Goal: Task Accomplishment & Management: Complete application form

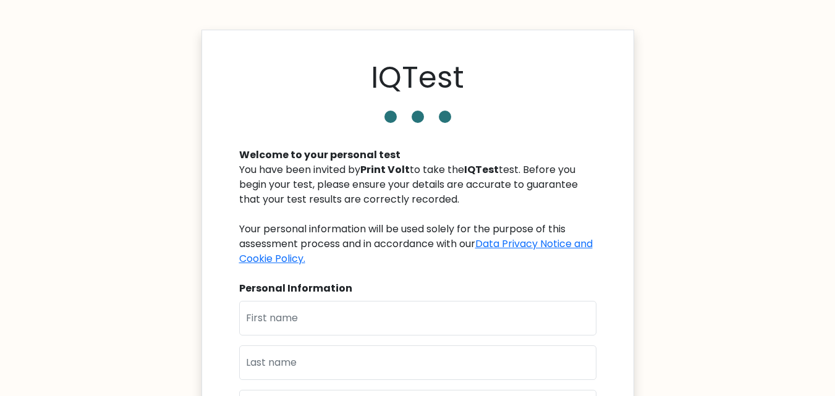
click at [471, 301] on input "text" at bounding box center [417, 318] width 357 height 35
type input "[PERSON_NAME]"
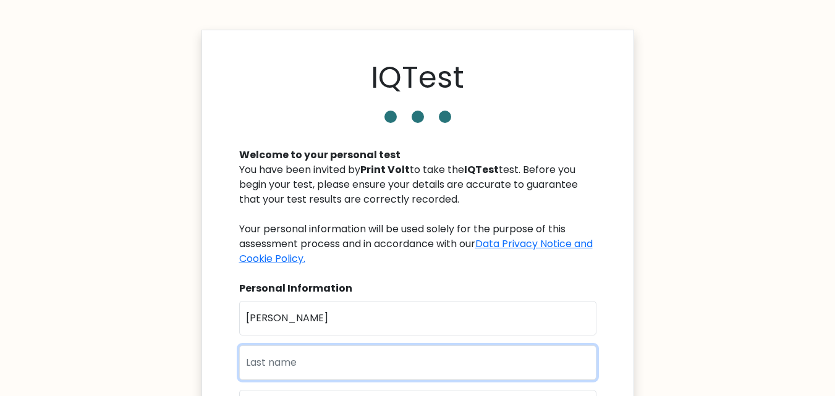
type input "Mudassar"
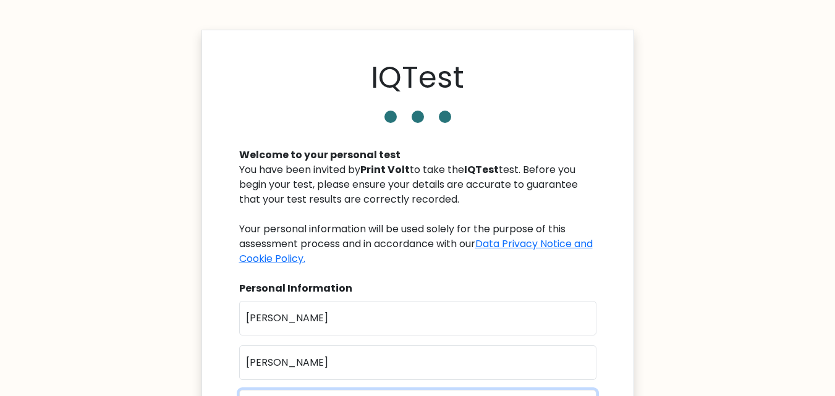
type input "samiullahmudassar2@gmail.com"
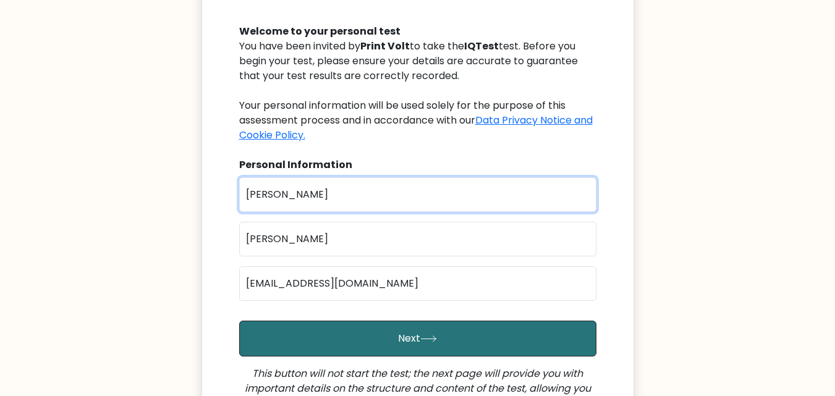
scroll to position [124, 0]
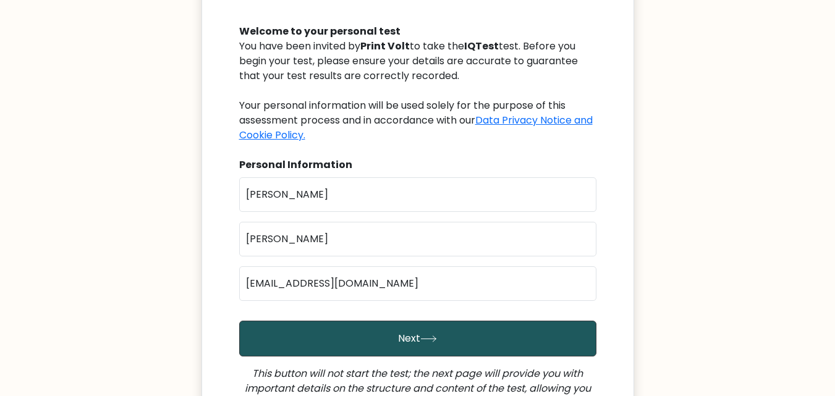
click at [440, 329] on button "Next" at bounding box center [417, 339] width 357 height 36
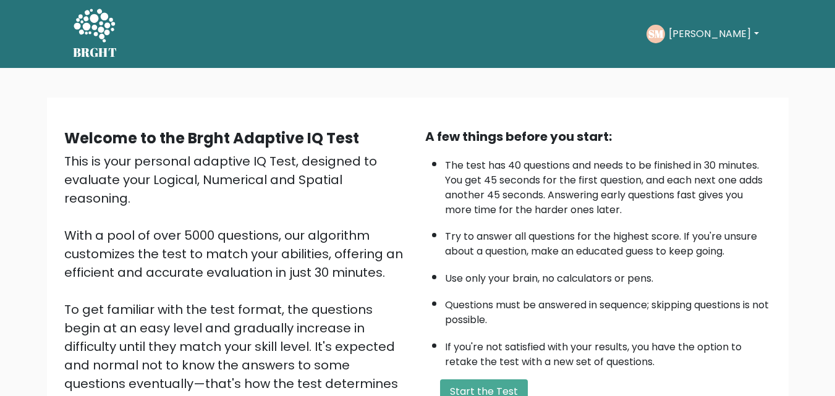
scroll to position [170, 0]
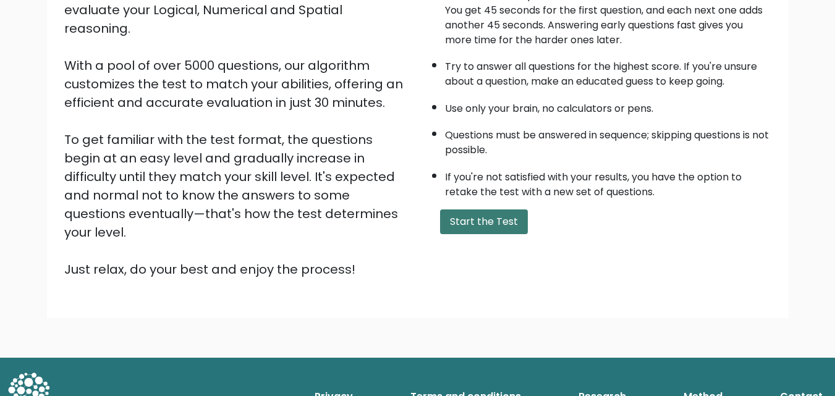
click at [495, 216] on button "Start the Test" at bounding box center [484, 222] width 88 height 25
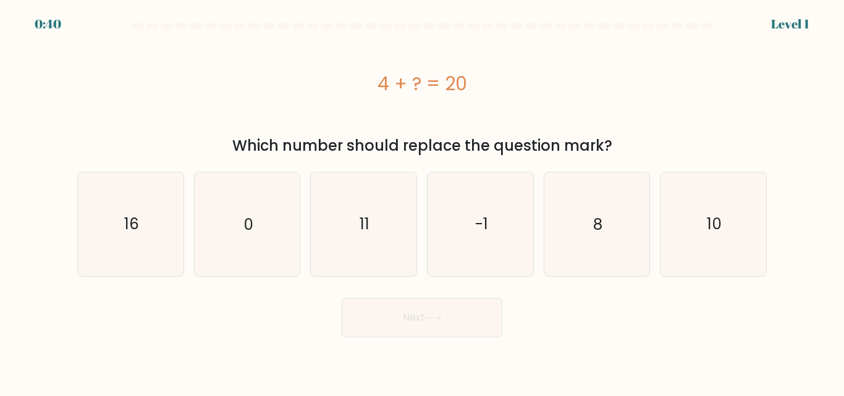
click at [434, 109] on div "4 + ? = 20" at bounding box center [422, 83] width 690 height 99
click at [127, 208] on icon "16" at bounding box center [130, 223] width 103 height 103
click at [422, 202] on input "a. 16" at bounding box center [422, 199] width 1 height 3
radio input "true"
click at [378, 307] on button "Next" at bounding box center [422, 318] width 161 height 40
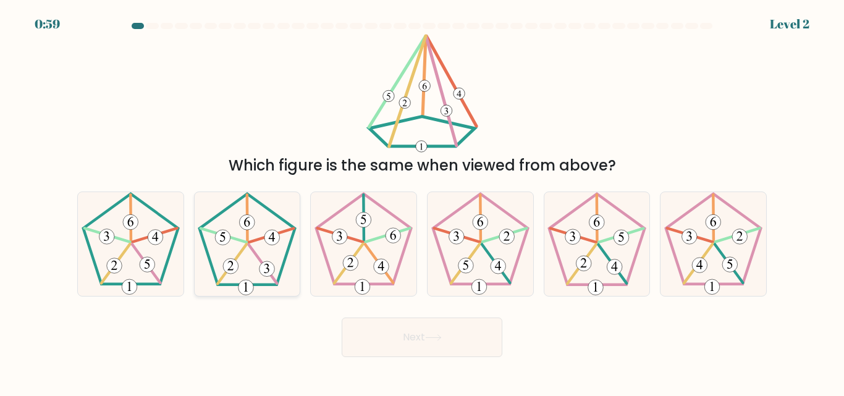
click at [242, 247] on icon at bounding box center [246, 243] width 103 height 103
click at [422, 202] on input "b." at bounding box center [422, 199] width 1 height 3
radio input "true"
click at [465, 332] on button "Next" at bounding box center [422, 338] width 161 height 40
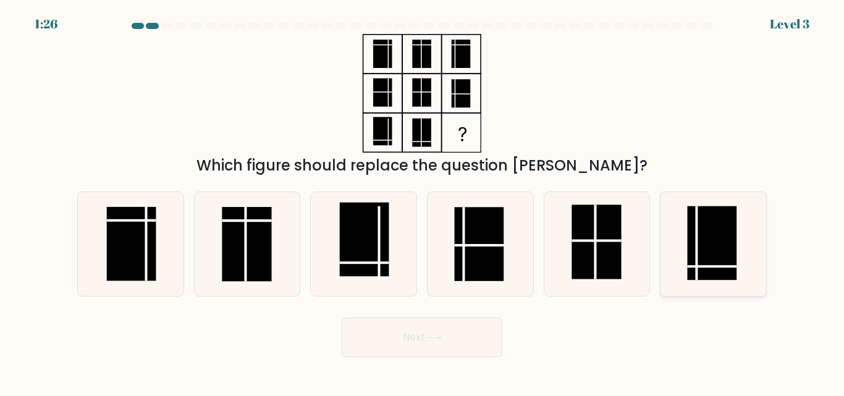
click at [716, 249] on rect at bounding box center [712, 243] width 49 height 74
click at [423, 202] on input "f." at bounding box center [422, 199] width 1 height 3
radio input "true"
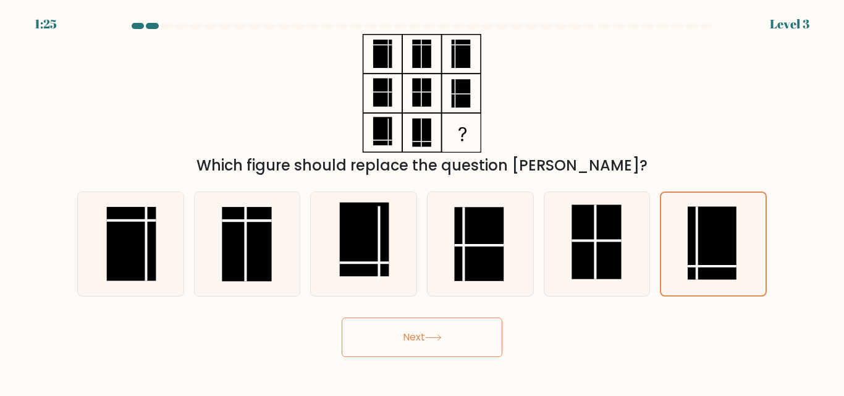
click at [427, 325] on button "Next" at bounding box center [422, 338] width 161 height 40
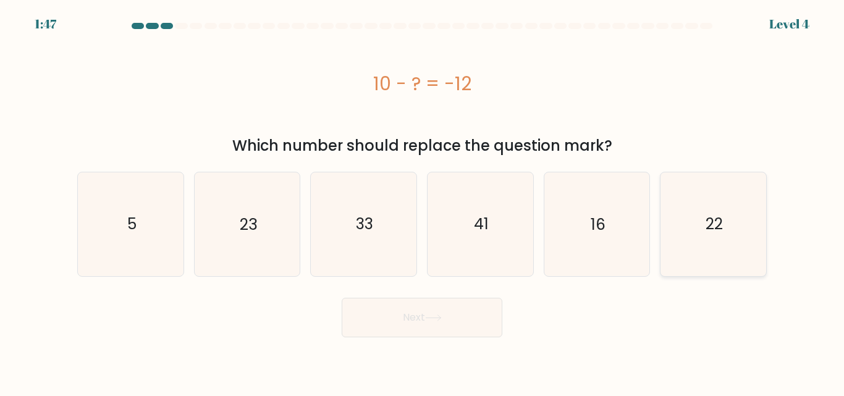
click at [706, 224] on text "22" at bounding box center [714, 224] width 17 height 22
click at [423, 202] on input "f. 22" at bounding box center [422, 199] width 1 height 3
radio input "true"
click at [437, 315] on icon at bounding box center [433, 318] width 17 height 7
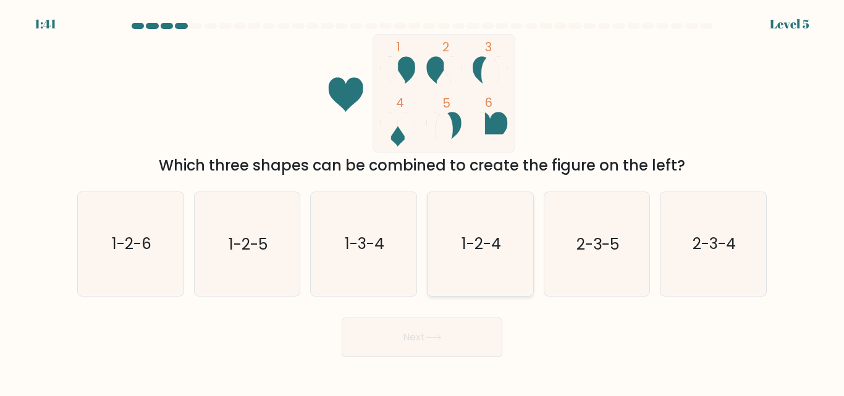
click at [482, 258] on icon "1-2-4" at bounding box center [480, 243] width 103 height 103
click at [423, 202] on input "d. 1-2-4" at bounding box center [422, 199] width 1 height 3
radio input "true"
click at [407, 339] on button "Next" at bounding box center [422, 338] width 161 height 40
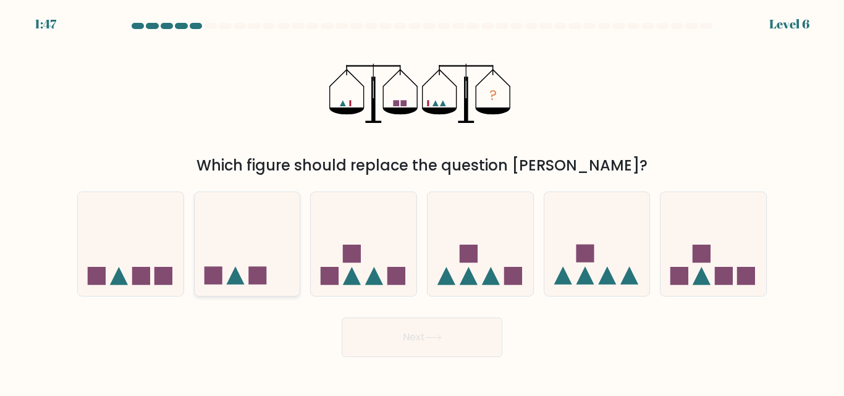
click at [214, 264] on icon at bounding box center [248, 243] width 106 height 87
click at [422, 202] on input "b." at bounding box center [422, 199] width 1 height 3
radio input "true"
click at [407, 327] on button "Next" at bounding box center [422, 338] width 161 height 40
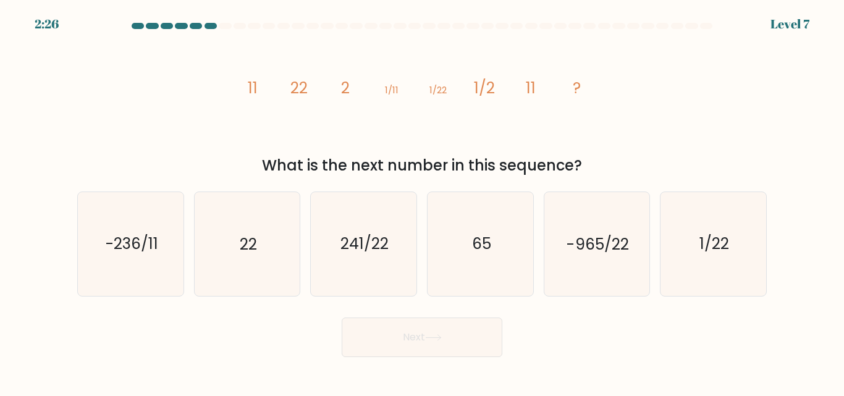
click at [373, 101] on icon "image/svg+xml 11 22 2 1/11 1/22 1/2 11 ?" at bounding box center [422, 93] width 371 height 119
click at [258, 238] on icon "22" at bounding box center [246, 243] width 103 height 103
click at [422, 202] on input "b. 22" at bounding box center [422, 199] width 1 height 3
radio input "true"
click at [419, 332] on button "Next" at bounding box center [422, 338] width 161 height 40
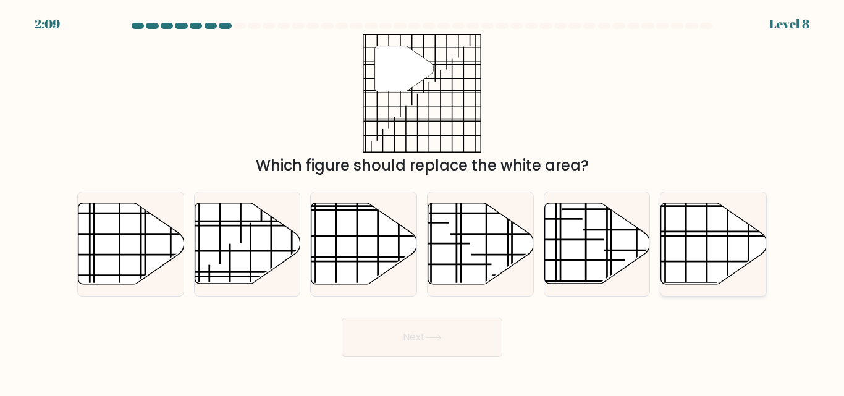
click at [697, 232] on line at bounding box center [747, 232] width 211 height 0
click at [423, 202] on input "f." at bounding box center [422, 199] width 1 height 3
radio input "true"
click at [449, 339] on button "Next" at bounding box center [422, 338] width 161 height 40
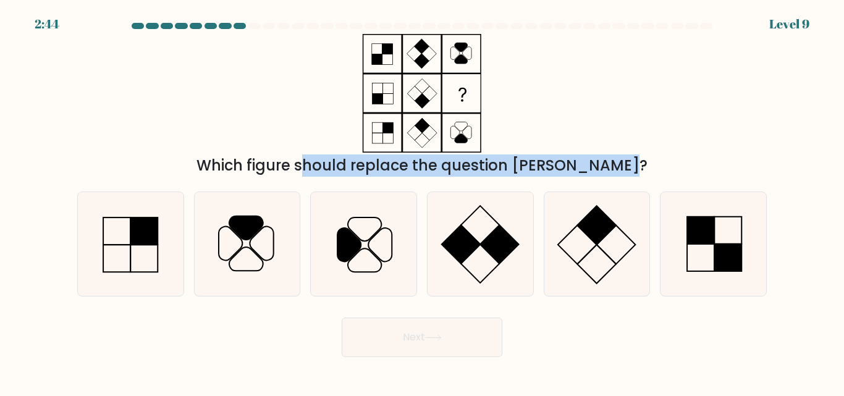
drag, startPoint x: 351, startPoint y: 40, endPoint x: 545, endPoint y: 163, distance: 229.8
click at [545, 163] on div "Which figure should replace the question mark?" at bounding box center [422, 105] width 705 height 143
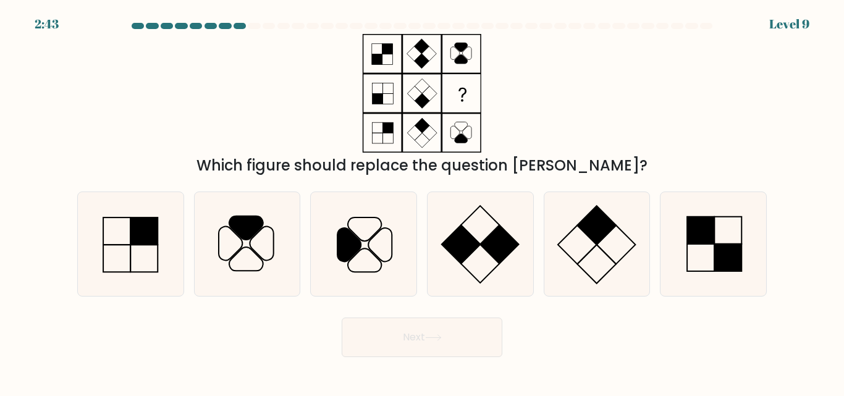
click at [605, 122] on div "Which figure should replace the question mark?" at bounding box center [422, 105] width 705 height 143
click at [273, 229] on icon at bounding box center [246, 243] width 103 height 103
click at [422, 202] on input "b." at bounding box center [422, 199] width 1 height 3
radio input "true"
click at [447, 329] on button "Next" at bounding box center [422, 338] width 161 height 40
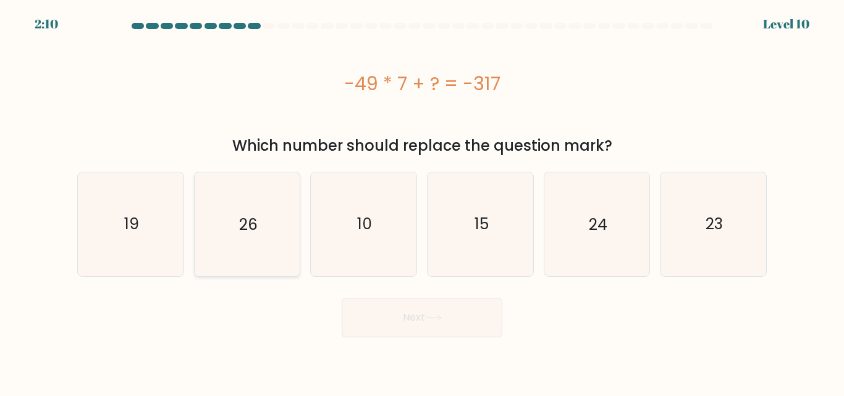
click at [269, 219] on icon "26" at bounding box center [246, 223] width 103 height 103
click at [422, 202] on input "b. 26" at bounding box center [422, 199] width 1 height 3
radio input "true"
click at [421, 313] on button "Next" at bounding box center [422, 318] width 161 height 40
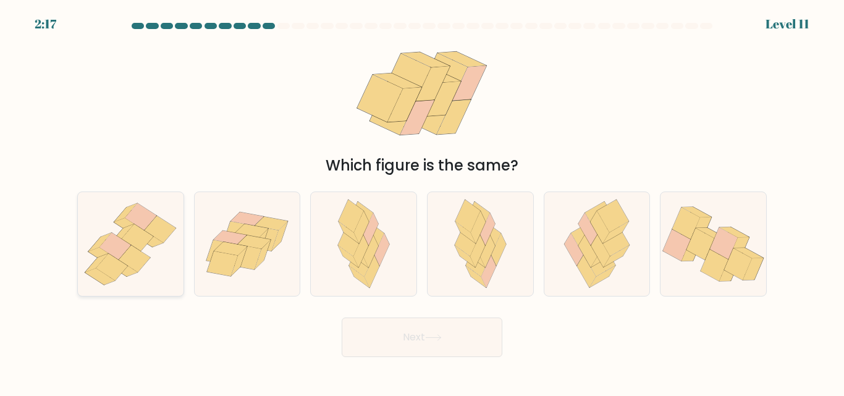
click at [131, 224] on icon at bounding box center [129, 226] width 30 height 17
click at [422, 202] on input "a." at bounding box center [422, 199] width 1 height 3
radio input "true"
click at [431, 333] on button "Next" at bounding box center [422, 338] width 161 height 40
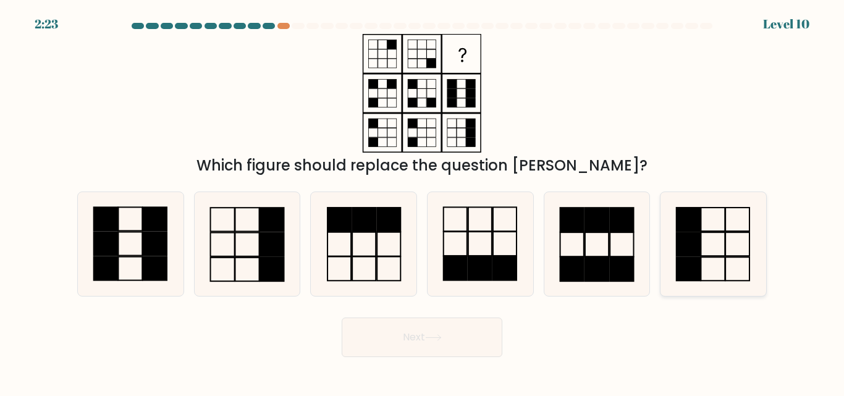
click at [691, 236] on rect at bounding box center [689, 244] width 24 height 23
click at [423, 202] on input "f." at bounding box center [422, 199] width 1 height 3
radio input "true"
click at [440, 339] on icon at bounding box center [433, 337] width 17 height 7
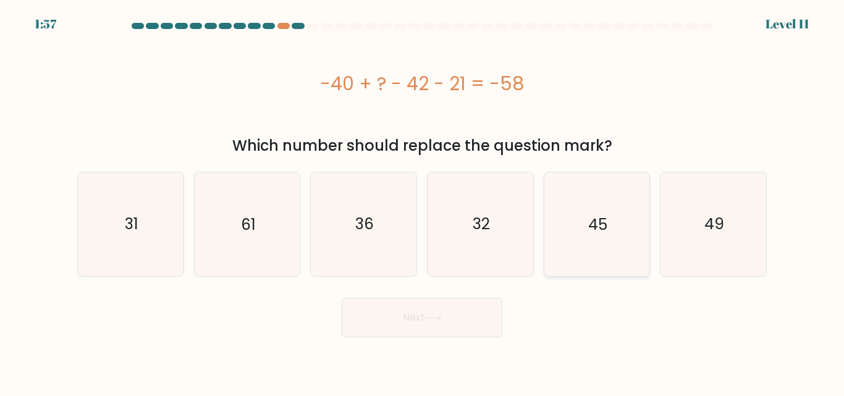
click at [584, 212] on icon "45" at bounding box center [596, 223] width 103 height 103
click at [423, 202] on input "e. 45" at bounding box center [422, 199] width 1 height 3
radio input "true"
click at [466, 305] on button "Next" at bounding box center [422, 318] width 161 height 40
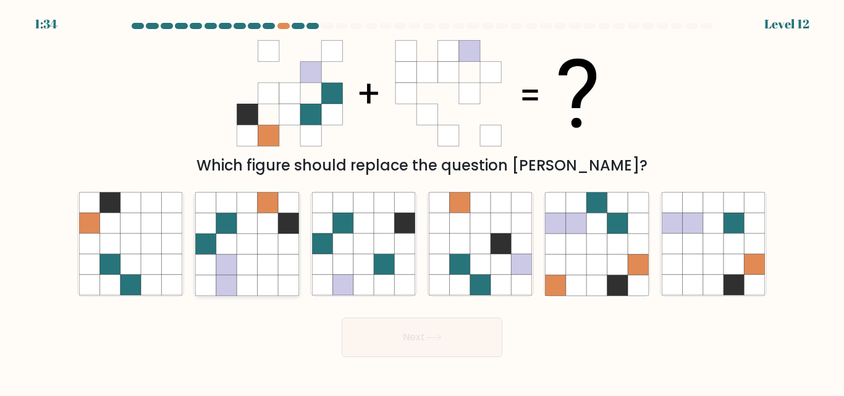
click at [211, 251] on icon at bounding box center [206, 244] width 20 height 20
click at [422, 202] on input "b." at bounding box center [422, 199] width 1 height 3
radio input "true"
drag, startPoint x: 264, startPoint y: 251, endPoint x: 271, endPoint y: 253, distance: 7.0
click at [271, 253] on icon at bounding box center [247, 244] width 102 height 102
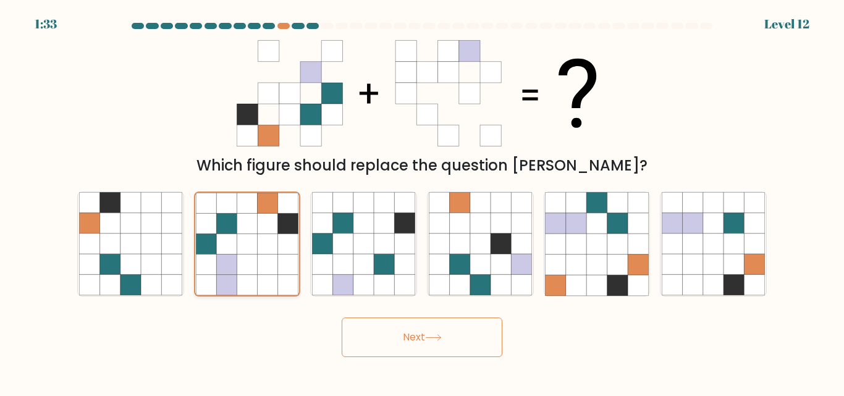
click at [422, 202] on input "b." at bounding box center [422, 199] width 1 height 3
click at [428, 340] on icon at bounding box center [433, 337] width 17 height 7
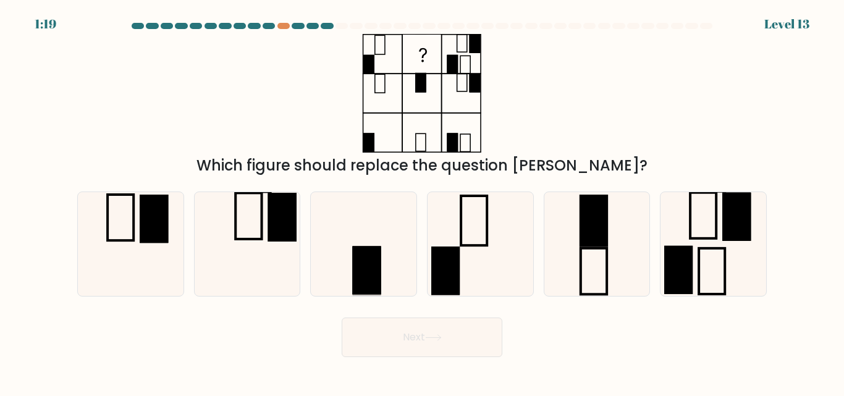
click at [428, 340] on icon at bounding box center [433, 337] width 17 height 7
click at [250, 326] on div "Next" at bounding box center [422, 335] width 705 height 46
click at [626, 247] on icon at bounding box center [596, 243] width 103 height 103
click at [423, 202] on input "e." at bounding box center [422, 199] width 1 height 3
radio input "true"
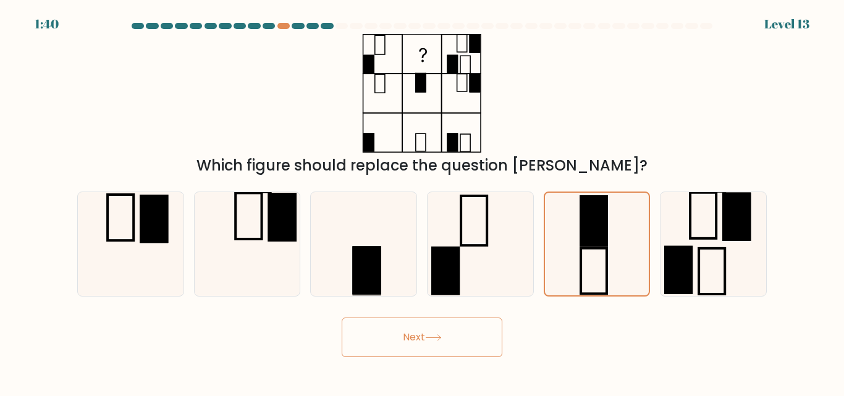
click at [445, 342] on button "Next" at bounding box center [422, 338] width 161 height 40
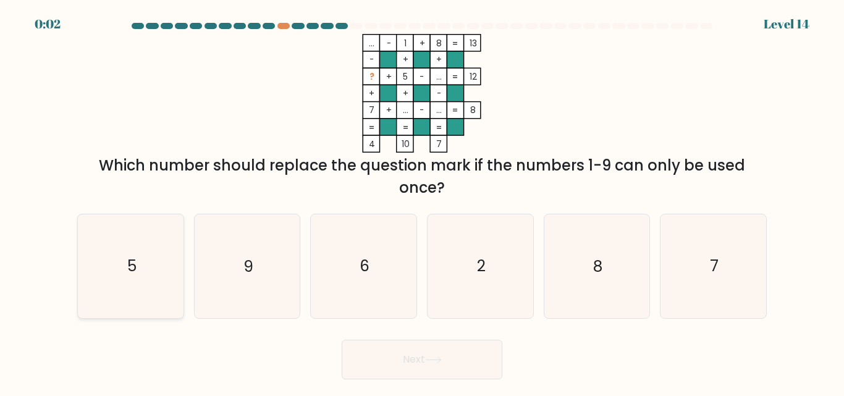
click at [150, 269] on icon "5" at bounding box center [130, 266] width 103 height 103
click at [422, 202] on input "a. 5" at bounding box center [422, 199] width 1 height 3
radio input "true"
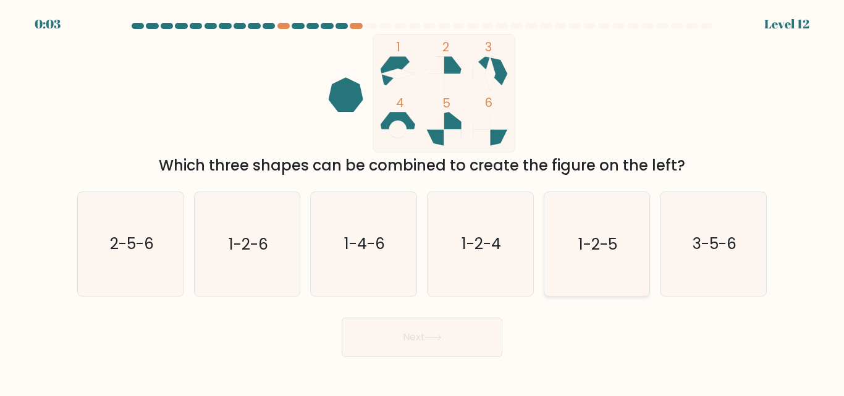
click at [595, 225] on icon "1-2-5" at bounding box center [596, 243] width 103 height 103
click at [423, 202] on input "e. 1-2-5" at bounding box center [422, 199] width 1 height 3
radio input "true"
click at [407, 338] on button "Next" at bounding box center [422, 338] width 161 height 40
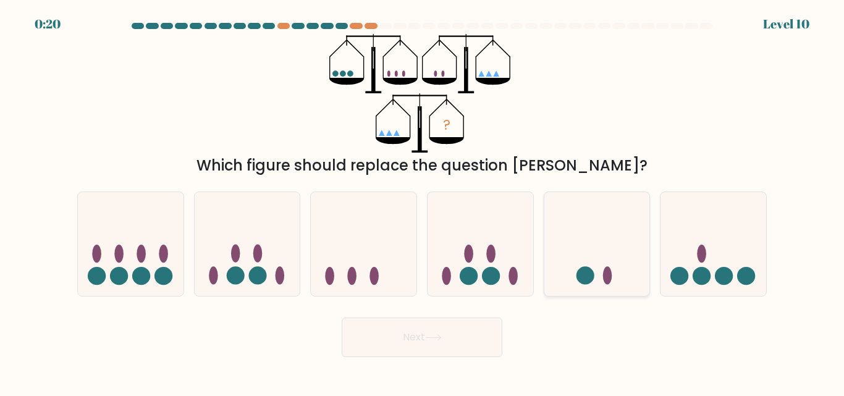
click at [587, 258] on icon at bounding box center [598, 243] width 106 height 87
click at [423, 202] on input "e." at bounding box center [422, 199] width 1 height 3
radio input "true"
click at [454, 336] on button "Next" at bounding box center [422, 338] width 161 height 40
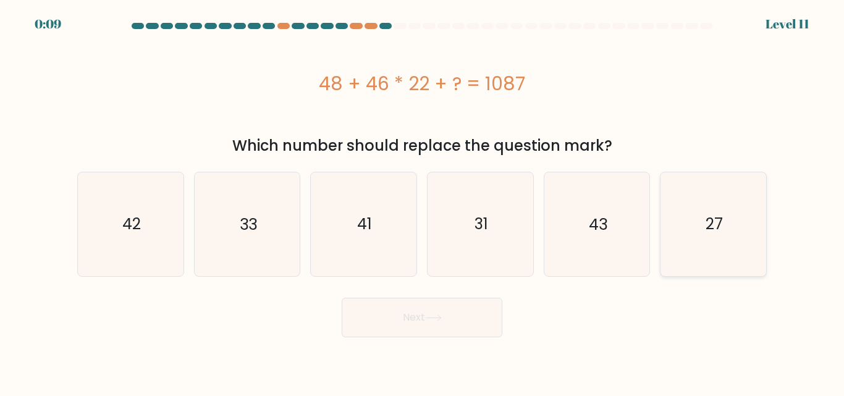
click at [693, 225] on icon "27" at bounding box center [713, 223] width 103 height 103
click at [423, 202] on input "f. 27" at bounding box center [422, 199] width 1 height 3
radio input "true"
click at [464, 314] on button "Next" at bounding box center [422, 318] width 161 height 40
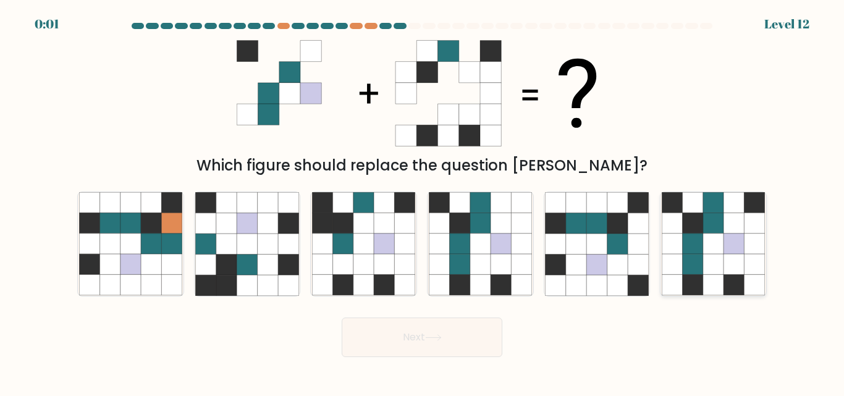
click at [740, 253] on icon at bounding box center [734, 244] width 20 height 20
click at [423, 202] on input "f." at bounding box center [422, 199] width 1 height 3
radio input "true"
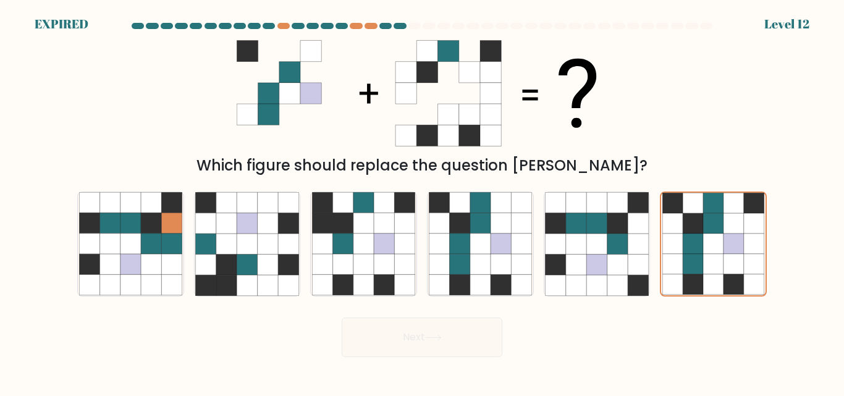
click at [447, 345] on div "Next" at bounding box center [422, 335] width 705 height 46
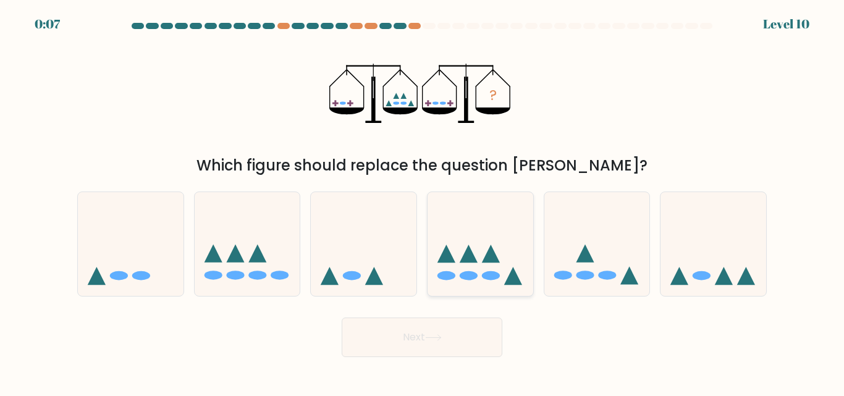
click at [479, 249] on icon at bounding box center [481, 243] width 106 height 87
click at [423, 202] on input "d." at bounding box center [422, 199] width 1 height 3
radio input "true"
click at [435, 351] on button "Next" at bounding box center [422, 338] width 161 height 40
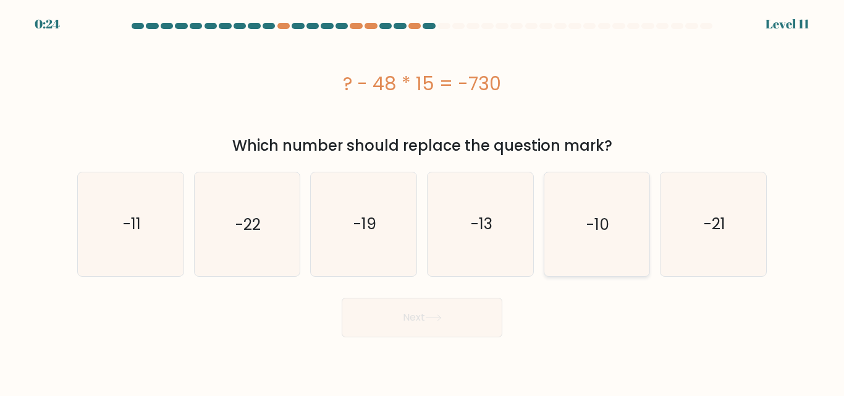
click at [596, 237] on icon "-10" at bounding box center [596, 223] width 103 height 103
click at [423, 202] on input "e. -10" at bounding box center [422, 199] width 1 height 3
radio input "true"
click at [440, 319] on icon at bounding box center [433, 318] width 17 height 7
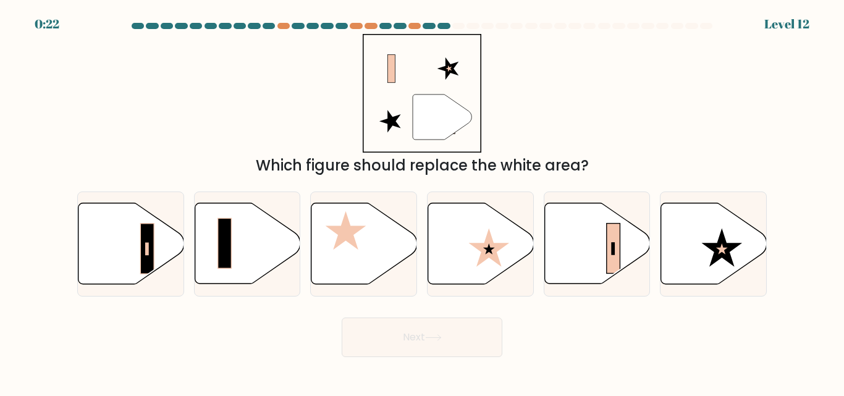
click at [440, 319] on button "Next" at bounding box center [422, 338] width 161 height 40
click at [237, 148] on div "" Which figure should replace the white area?" at bounding box center [422, 105] width 705 height 143
click at [715, 239] on icon at bounding box center [714, 243] width 106 height 81
click at [423, 202] on input "f." at bounding box center [422, 199] width 1 height 3
radio input "true"
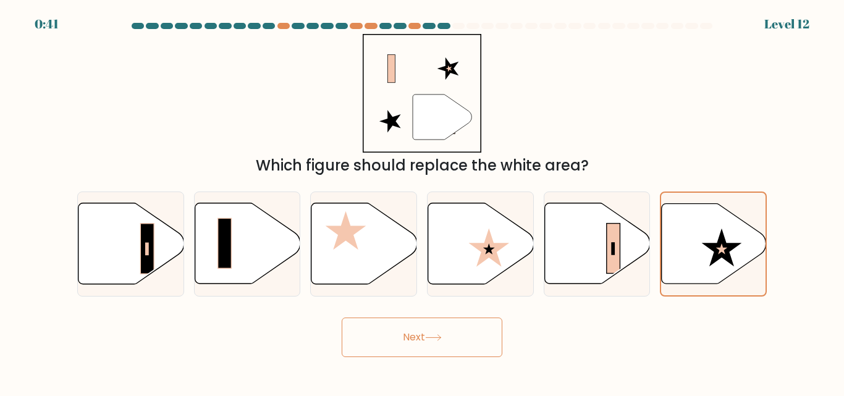
click at [438, 328] on button "Next" at bounding box center [422, 338] width 161 height 40
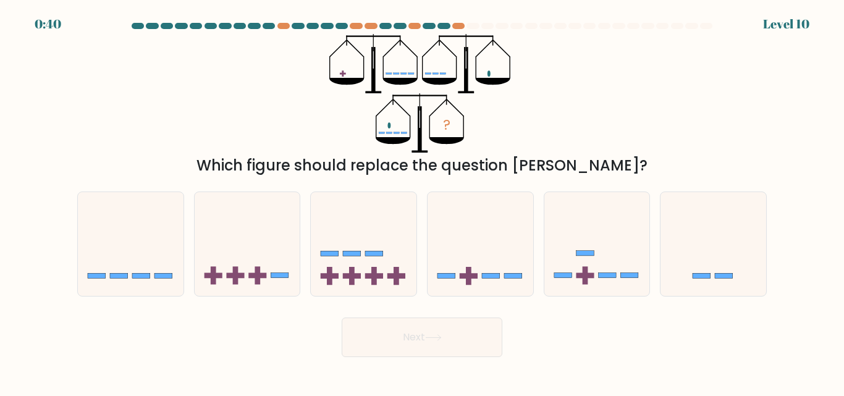
click at [438, 328] on button "Next" at bounding box center [422, 338] width 161 height 40
click at [289, 344] on div "Next" at bounding box center [422, 335] width 705 height 46
click at [475, 261] on icon at bounding box center [481, 243] width 106 height 87
click at [423, 202] on input "d." at bounding box center [422, 199] width 1 height 3
radio input "true"
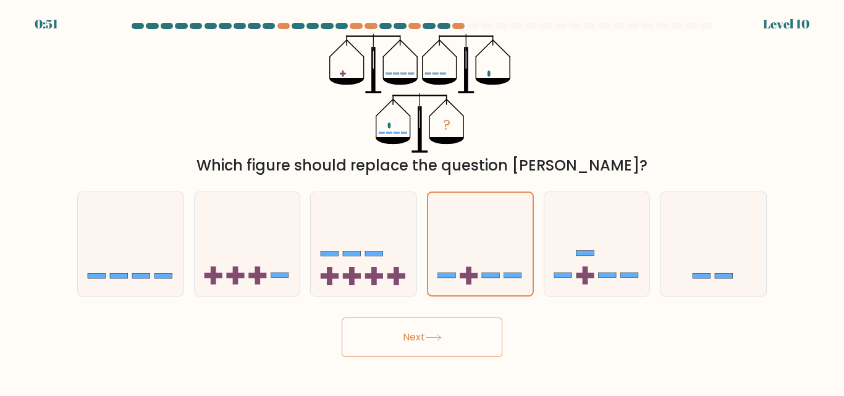
click at [425, 347] on button "Next" at bounding box center [422, 338] width 161 height 40
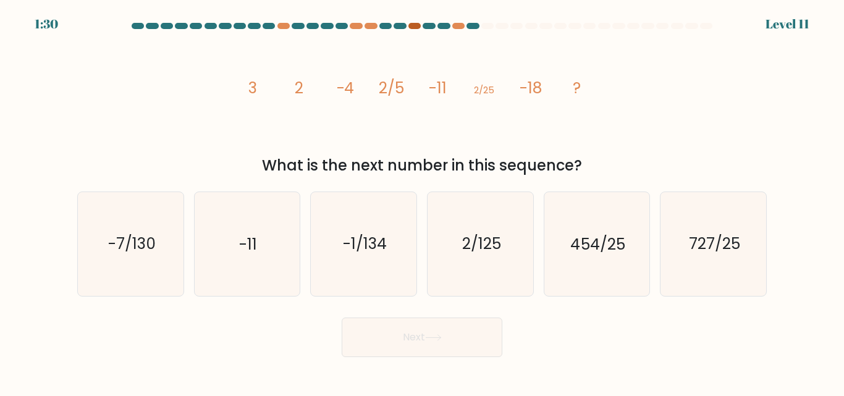
click at [414, 27] on div at bounding box center [415, 26] width 12 height 6
click at [107, 270] on icon "-7/130" at bounding box center [130, 243] width 103 height 103
click at [422, 202] on input "a. -7/130" at bounding box center [422, 199] width 1 height 3
radio input "true"
click at [440, 333] on button "Next" at bounding box center [422, 338] width 161 height 40
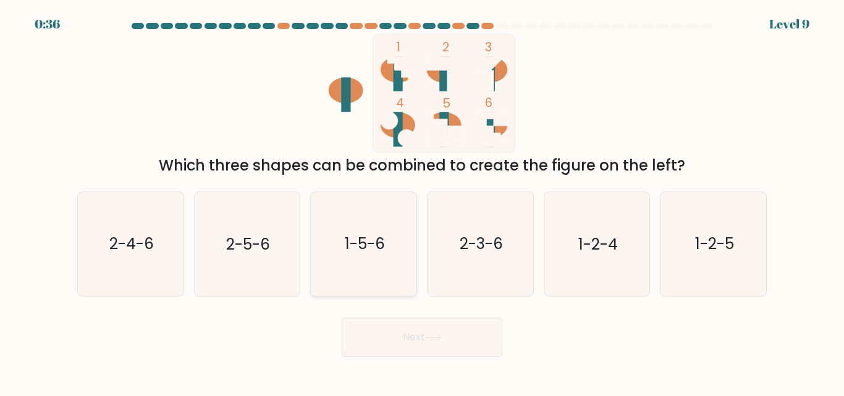
click at [344, 278] on icon "1-5-6" at bounding box center [363, 243] width 103 height 103
click at [422, 202] on input "c. 1-5-6" at bounding box center [422, 199] width 1 height 3
radio input "true"
click at [433, 336] on icon at bounding box center [433, 337] width 17 height 7
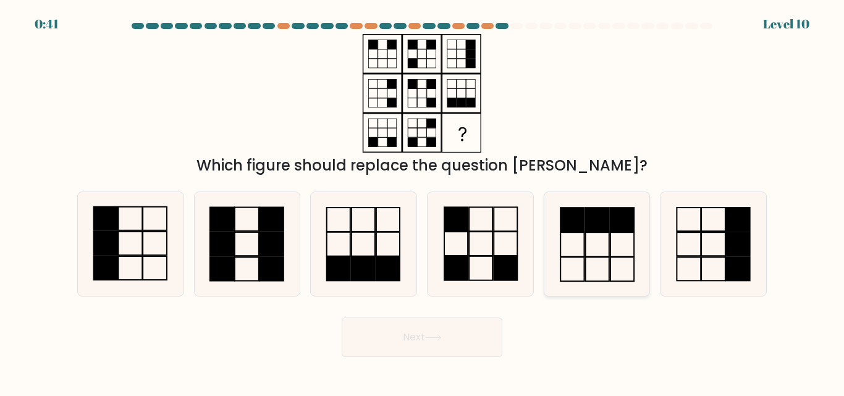
click at [603, 247] on icon at bounding box center [596, 243] width 103 height 103
click at [423, 202] on input "e." at bounding box center [422, 199] width 1 height 3
radio input "true"
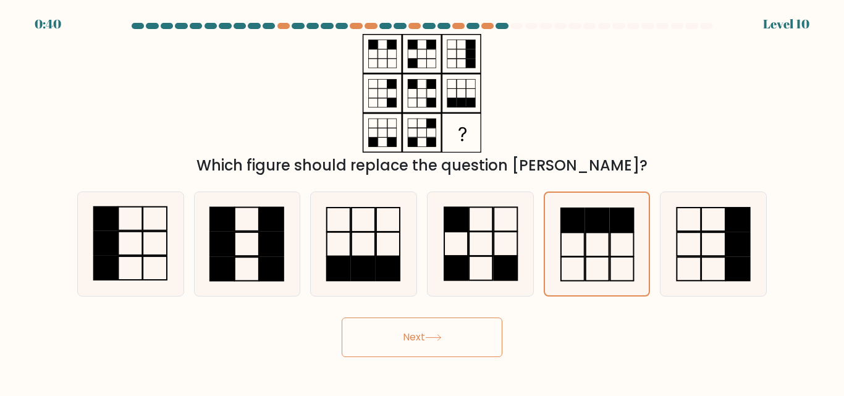
click at [446, 335] on button "Next" at bounding box center [422, 338] width 161 height 40
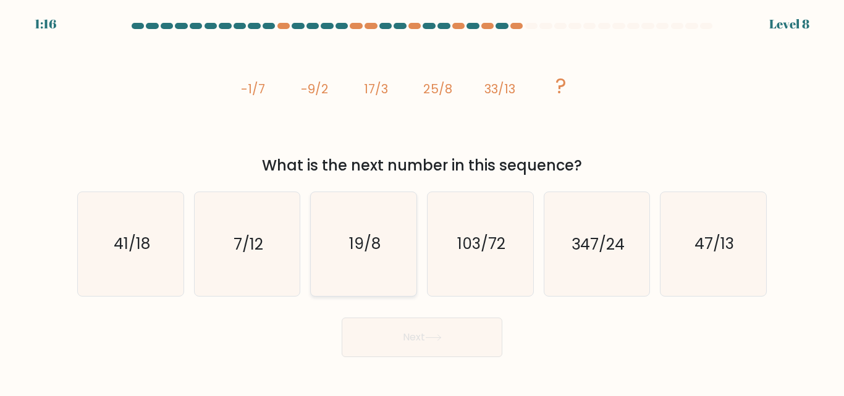
click at [348, 194] on icon "19/8" at bounding box center [363, 243] width 103 height 103
click at [422, 198] on input "c. 19/8" at bounding box center [422, 199] width 1 height 3
radio input "true"
click at [317, 127] on icon "image/svg+xml -1/7 -9/2 17/3 25/8 33/13 ?" at bounding box center [422, 93] width 371 height 119
click at [121, 226] on icon "41/18" at bounding box center [130, 243] width 103 height 103
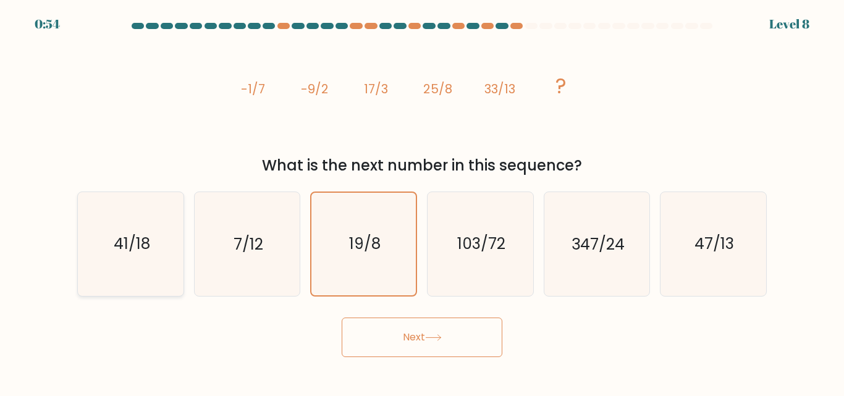
click at [422, 202] on input "a. 41/18" at bounding box center [422, 199] width 1 height 3
radio input "true"
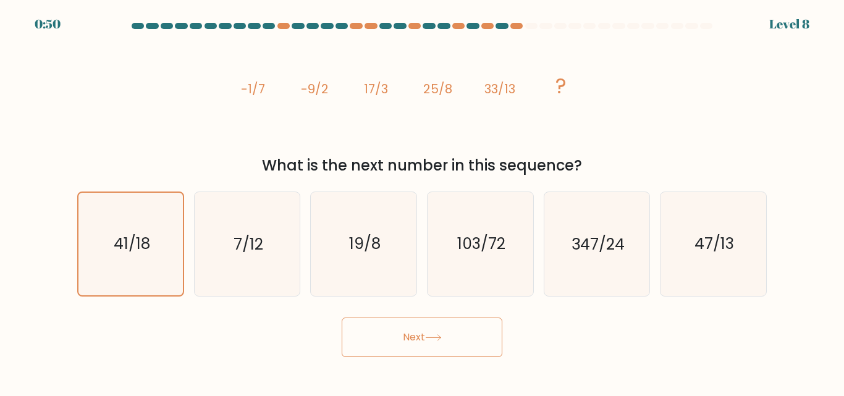
click at [434, 330] on button "Next" at bounding box center [422, 338] width 161 height 40
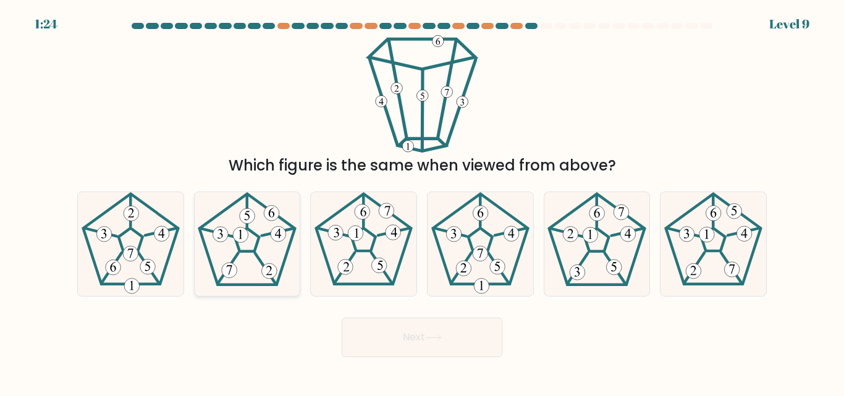
click at [229, 238] on icon at bounding box center [246, 243] width 103 height 103
click at [422, 202] on input "b." at bounding box center [422, 199] width 1 height 3
radio input "true"
click at [425, 329] on button "Next" at bounding box center [422, 338] width 161 height 40
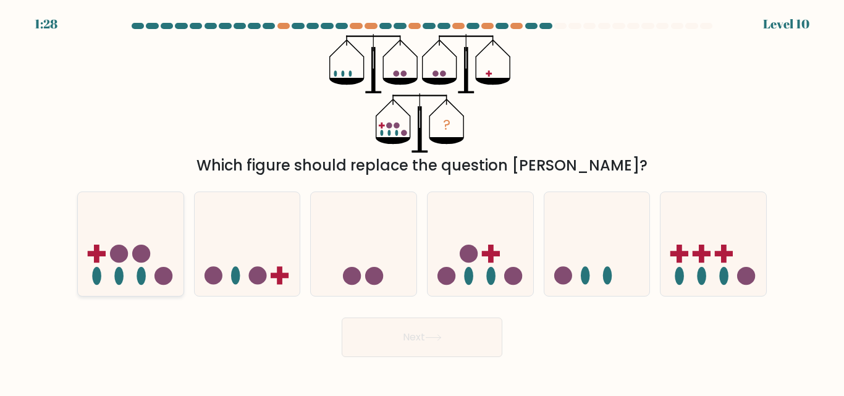
click at [138, 230] on icon at bounding box center [131, 243] width 106 height 87
click at [422, 202] on input "a." at bounding box center [422, 199] width 1 height 3
radio input "true"
click at [442, 336] on icon at bounding box center [433, 337] width 17 height 7
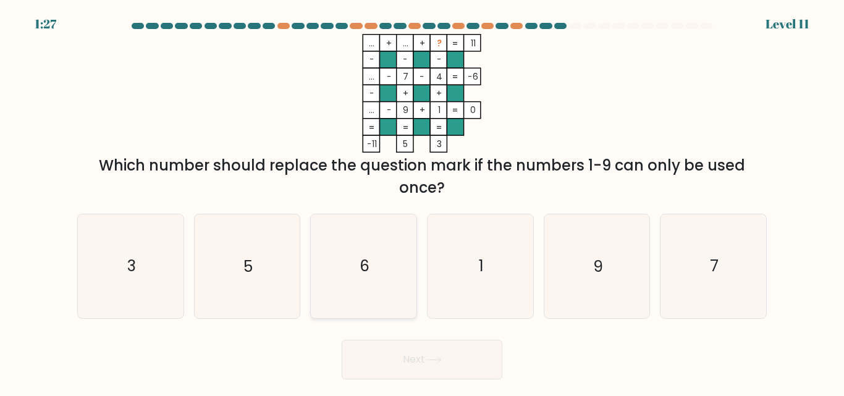
click at [365, 253] on icon "6" at bounding box center [363, 266] width 103 height 103
click at [422, 202] on input "c. 6" at bounding box center [422, 199] width 1 height 3
radio input "true"
click at [440, 364] on button "Next" at bounding box center [422, 360] width 161 height 40
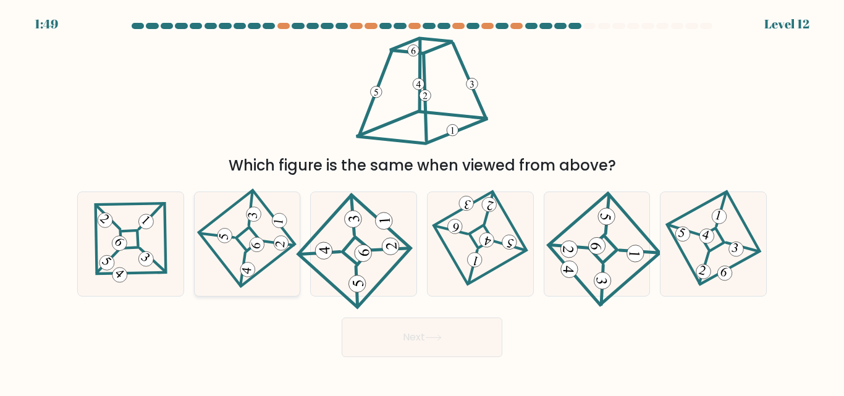
click at [234, 245] on icon at bounding box center [246, 244] width 71 height 83
click at [422, 202] on input "b." at bounding box center [422, 199] width 1 height 3
radio input "true"
click at [372, 284] on icon at bounding box center [364, 244] width 96 height 83
click at [422, 202] on input "c." at bounding box center [422, 199] width 1 height 3
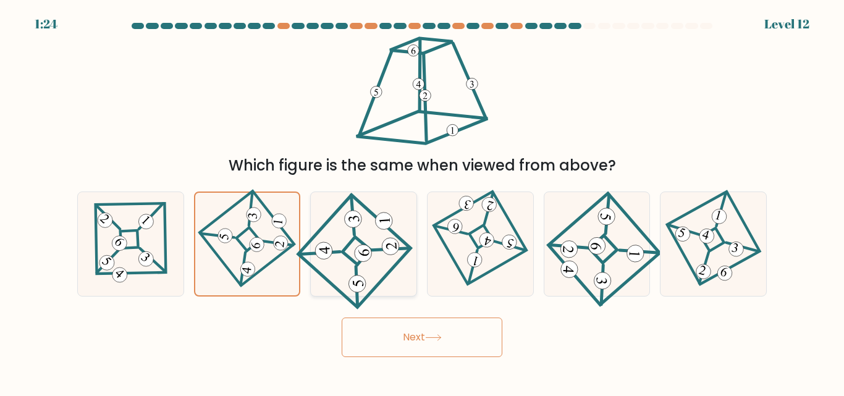
radio input "true"
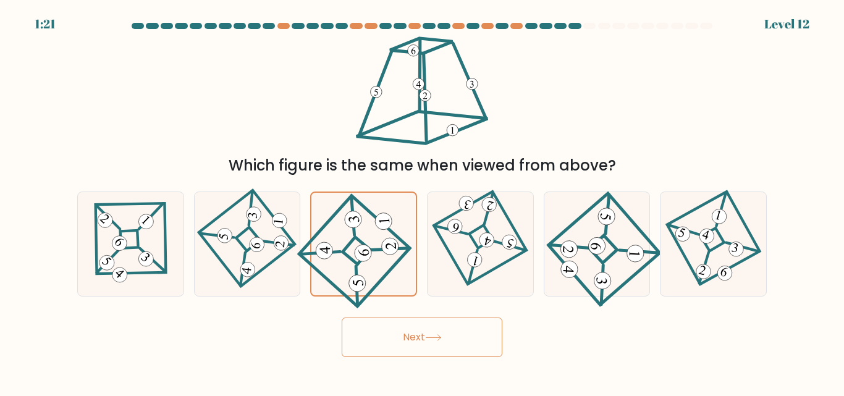
click at [420, 336] on button "Next" at bounding box center [422, 338] width 161 height 40
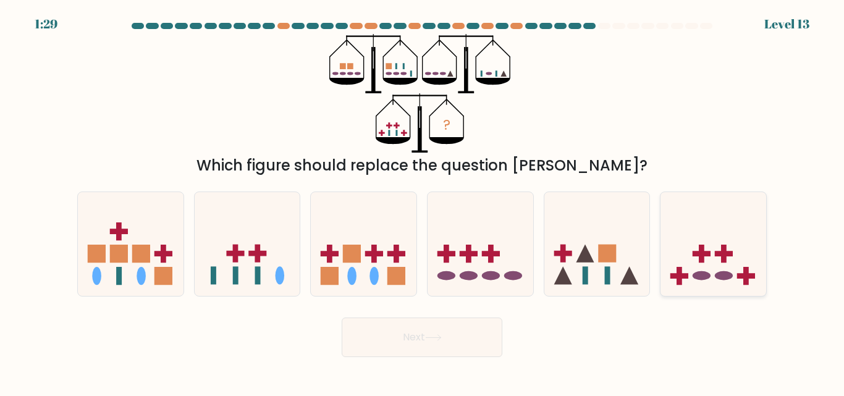
click at [707, 247] on icon at bounding box center [714, 243] width 106 height 87
click at [423, 202] on input "f." at bounding box center [422, 199] width 1 height 3
radio input "true"
click at [456, 329] on button "Next" at bounding box center [422, 338] width 161 height 40
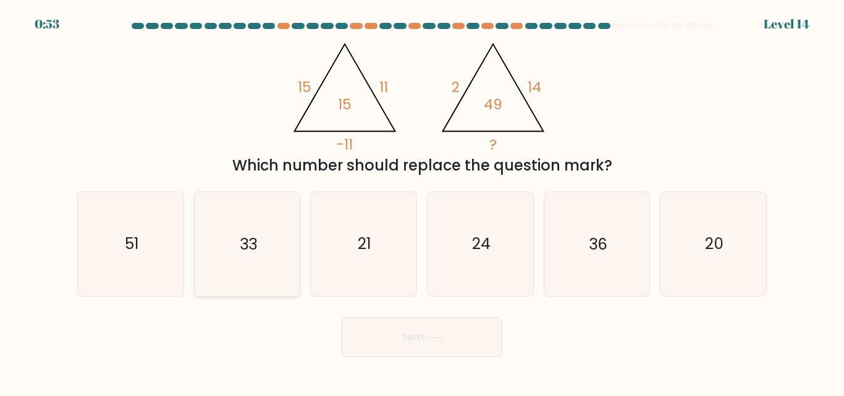
click at [268, 244] on icon "33" at bounding box center [246, 243] width 103 height 103
click at [422, 202] on input "b. 33" at bounding box center [422, 199] width 1 height 3
radio input "true"
click at [423, 329] on button "Next" at bounding box center [422, 338] width 161 height 40
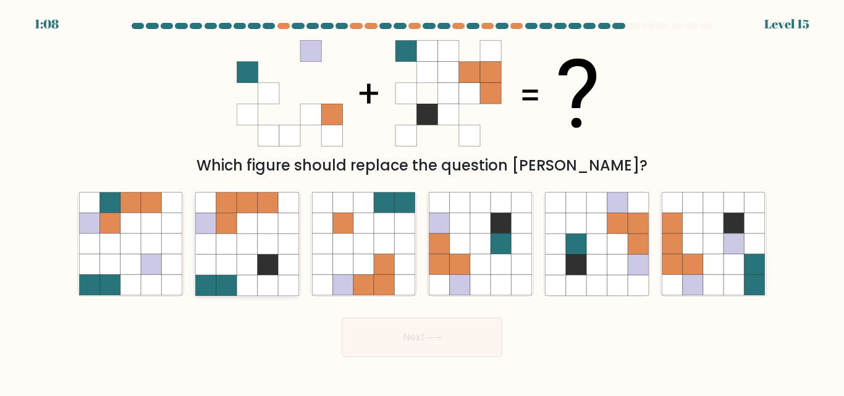
click at [241, 229] on icon at bounding box center [247, 223] width 20 height 20
click at [422, 202] on input "b." at bounding box center [422, 199] width 1 height 3
radio input "true"
click at [430, 333] on button "Next" at bounding box center [422, 338] width 161 height 40
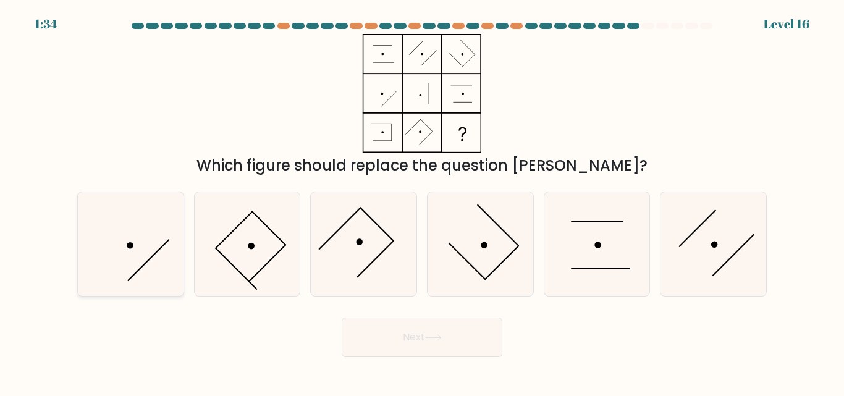
click at [131, 276] on icon at bounding box center [130, 243] width 103 height 103
click at [422, 202] on input "a." at bounding box center [422, 199] width 1 height 3
radio input "true"
click at [442, 336] on icon at bounding box center [433, 337] width 17 height 7
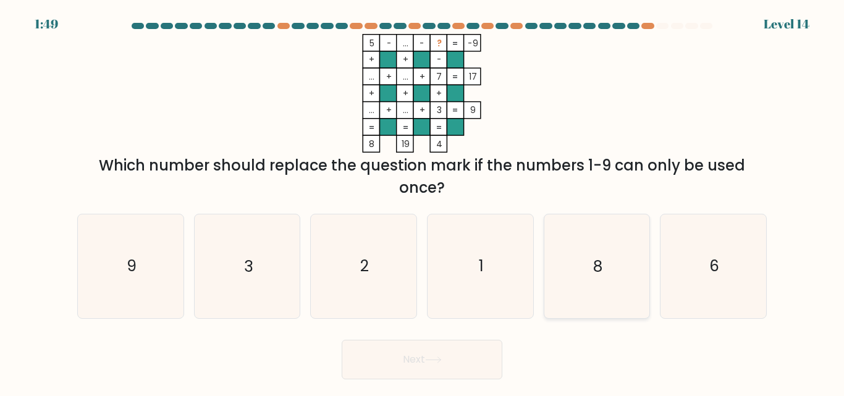
click at [598, 245] on icon "8" at bounding box center [596, 266] width 103 height 103
click at [423, 202] on input "e. 8" at bounding box center [422, 199] width 1 height 3
radio input "true"
click at [460, 355] on button "Next" at bounding box center [422, 360] width 161 height 40
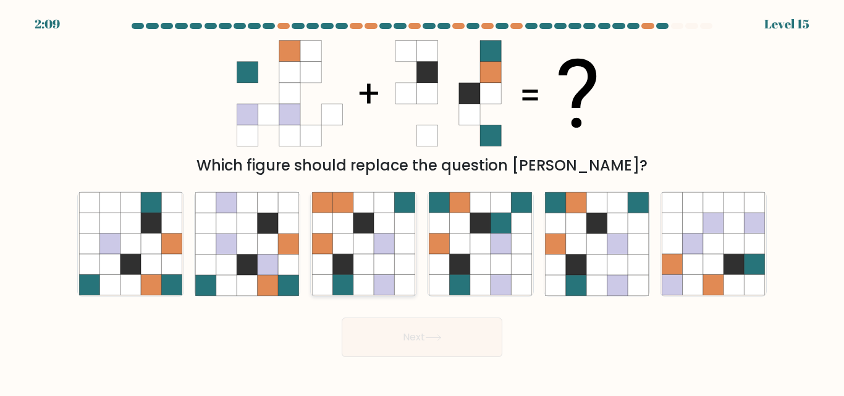
click at [374, 236] on icon at bounding box center [364, 244] width 20 height 20
click at [422, 202] on input "c." at bounding box center [422, 199] width 1 height 3
radio input "true"
click at [447, 338] on button "Next" at bounding box center [422, 338] width 161 height 40
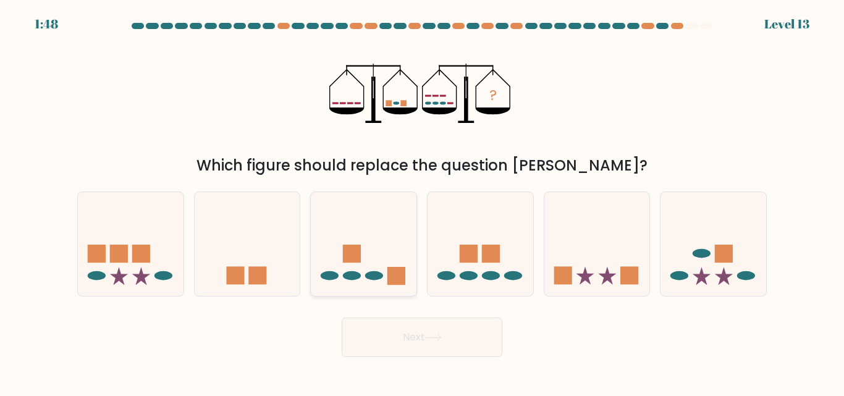
click at [375, 254] on icon at bounding box center [364, 243] width 106 height 87
click at [422, 202] on input "c." at bounding box center [422, 199] width 1 height 3
radio input "true"
click at [429, 340] on icon at bounding box center [433, 337] width 17 height 7
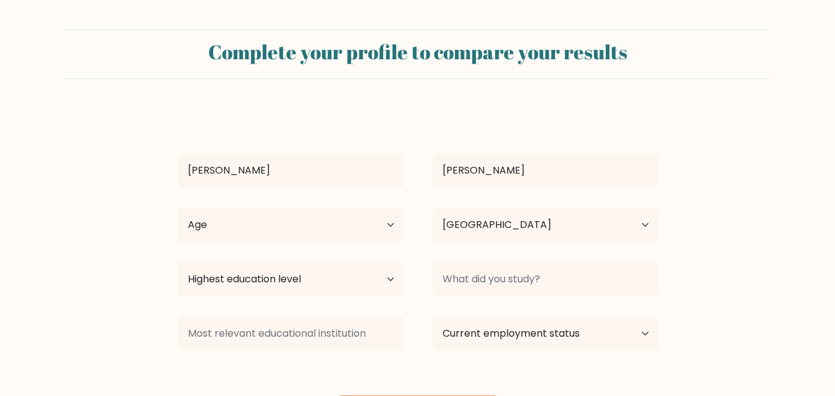
select select "PK"
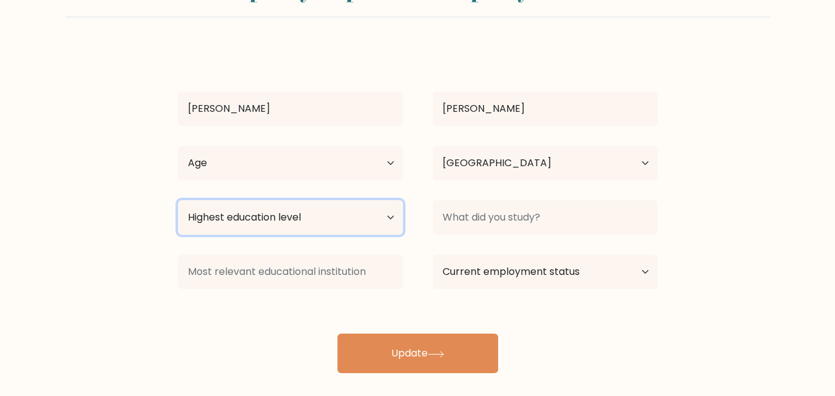
click at [390, 219] on select "Highest education level No schooling Primary Lower Secondary Upper Secondary Oc…" at bounding box center [290, 217] width 225 height 35
select select "upper_secondary"
click at [178, 200] on select "Highest education level No schooling Primary Lower Secondary Upper Secondary Oc…" at bounding box center [290, 217] width 225 height 35
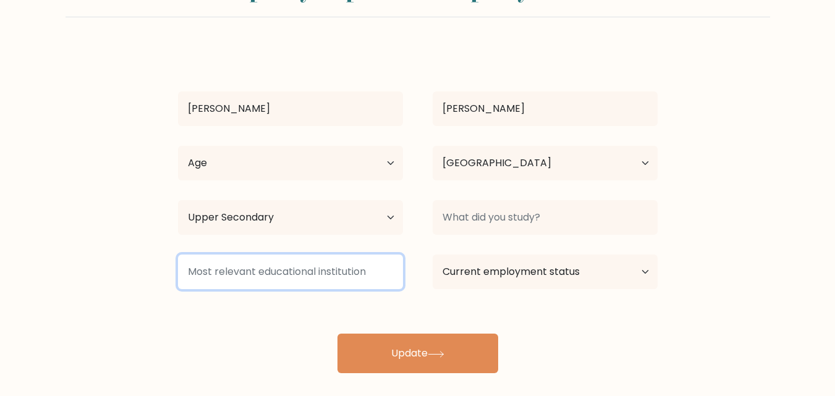
click at [371, 267] on input at bounding box center [290, 272] width 225 height 35
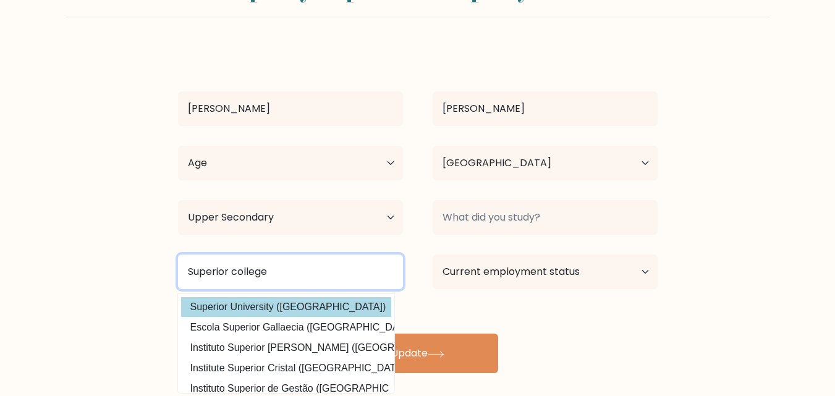
type input "Superior college"
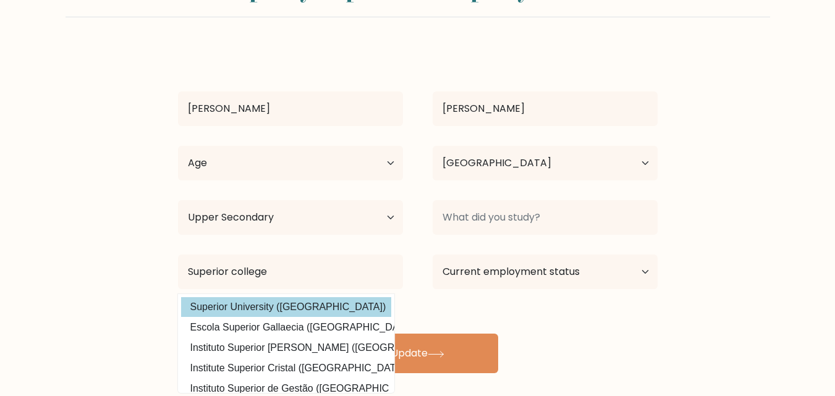
click at [312, 309] on div "Sami Mudassar Age Under 18 years old 18-24 years old 25-34 years old 35-44 year…" at bounding box center [418, 210] width 495 height 326
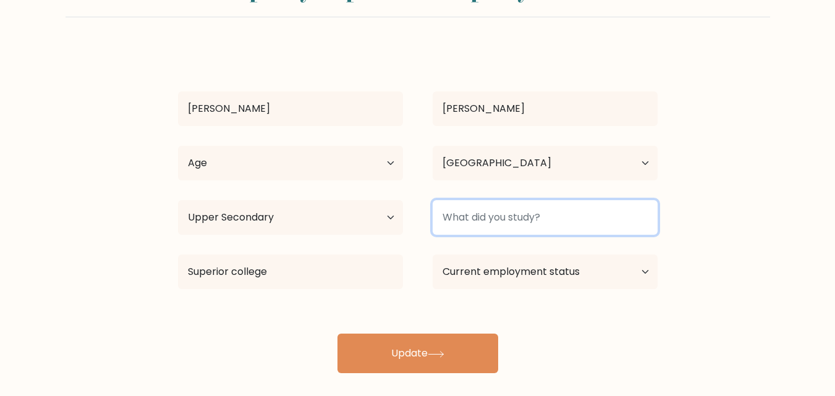
click at [625, 215] on input at bounding box center [545, 217] width 225 height 35
type input "Superior college"
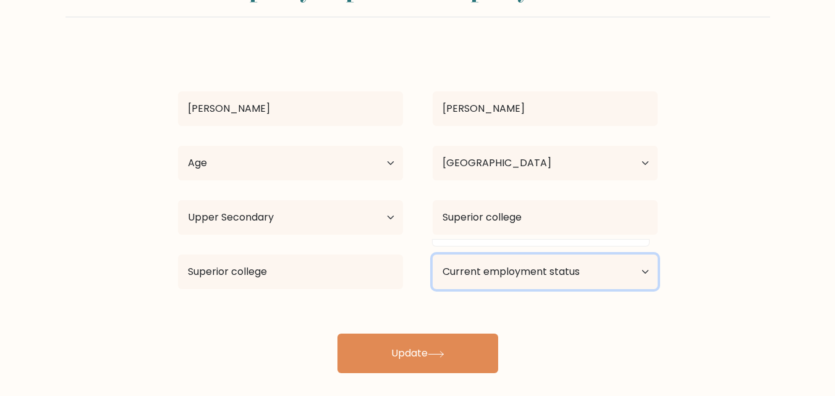
click at [602, 280] on select "Current employment status Employed Student Retired Other / prefer not to answer" at bounding box center [545, 272] width 225 height 35
select select "student"
click at [433, 255] on select "Current employment status Employed Student Retired Other / prefer not to answer" at bounding box center [545, 272] width 225 height 35
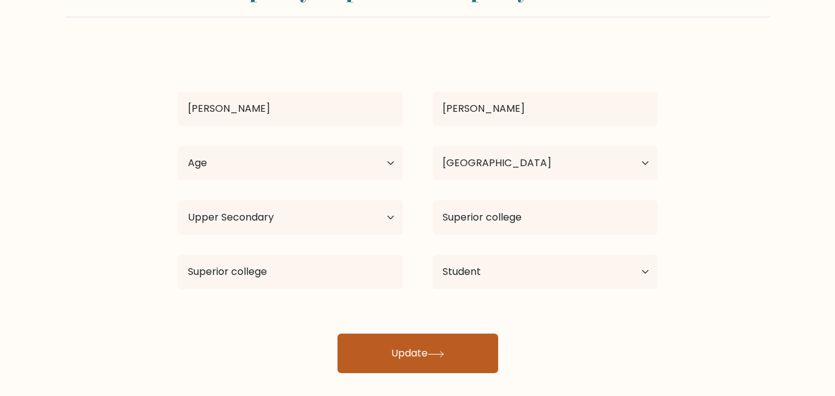
click at [482, 352] on button "Update" at bounding box center [418, 354] width 161 height 40
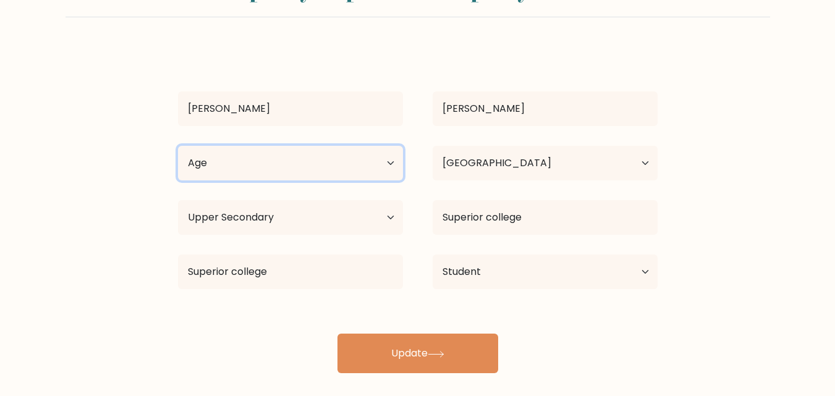
click at [378, 173] on select "Age Under 18 years old 18-24 years old 25-34 years old 35-44 years old 45-54 ye…" at bounding box center [290, 163] width 225 height 35
select select "18_24"
click at [178, 146] on select "Age Under 18 years old 18-24 years old 25-34 years old 35-44 years old 45-54 ye…" at bounding box center [290, 163] width 225 height 35
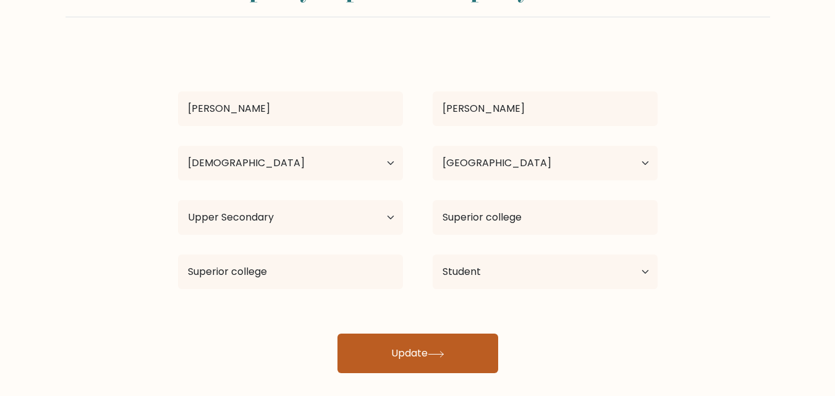
click at [456, 349] on button "Update" at bounding box center [418, 354] width 161 height 40
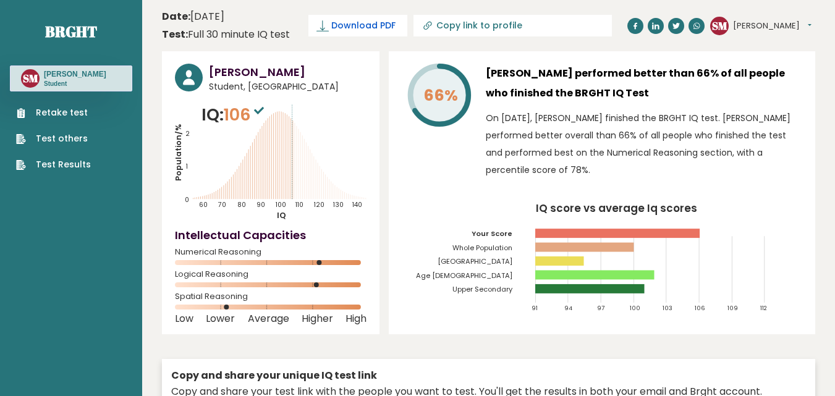
click at [336, 25] on span "Download PDF" at bounding box center [363, 25] width 64 height 13
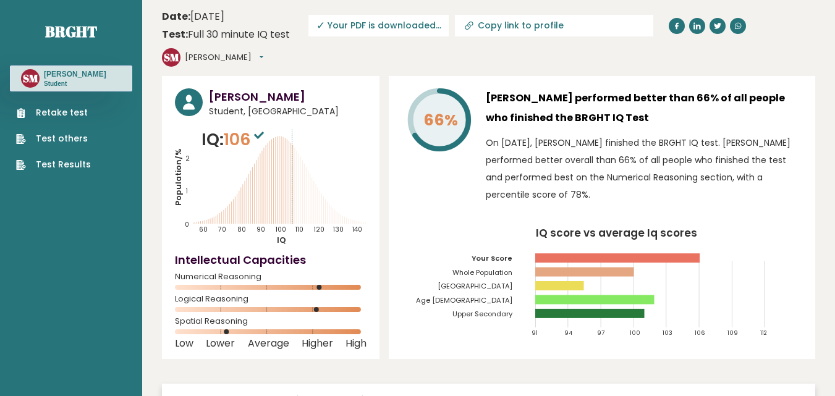
click at [453, 182] on div "66%" at bounding box center [439, 148] width 74 height 121
click at [525, 26] on input "Copy link to profile" at bounding box center [562, 25] width 168 height 10
type input "https://brght.org/profile/sami-mudassar/?utm_source=share&utm_medium=copy&utm_c…"
click at [467, 23] on icon at bounding box center [470, 24] width 6 height 6
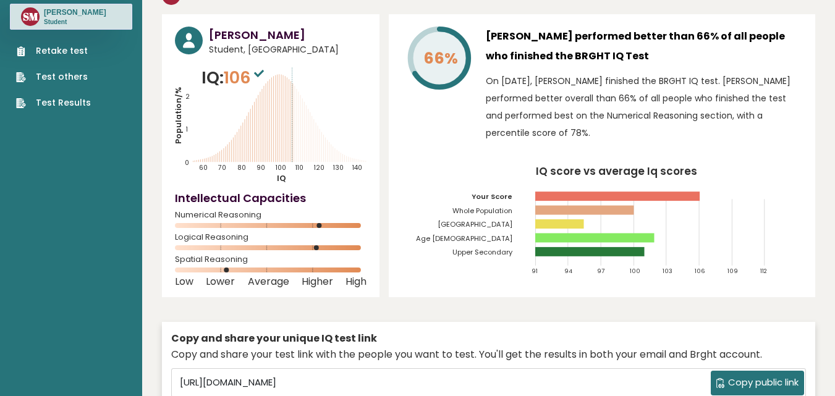
scroll to position [41, 0]
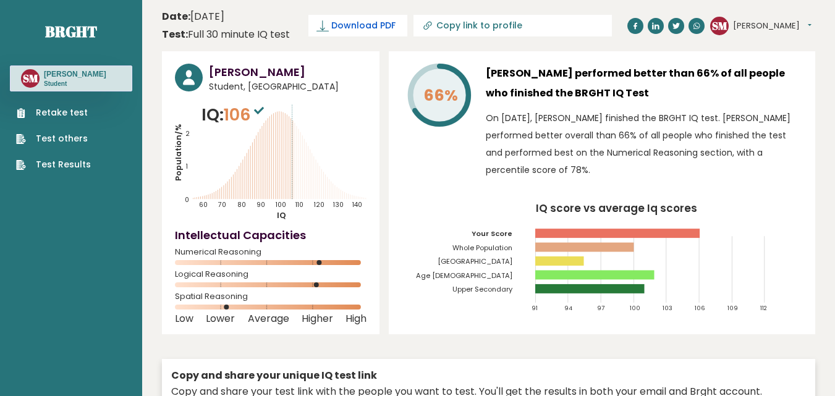
click at [381, 22] on span "Download PDF" at bounding box center [363, 25] width 64 height 13
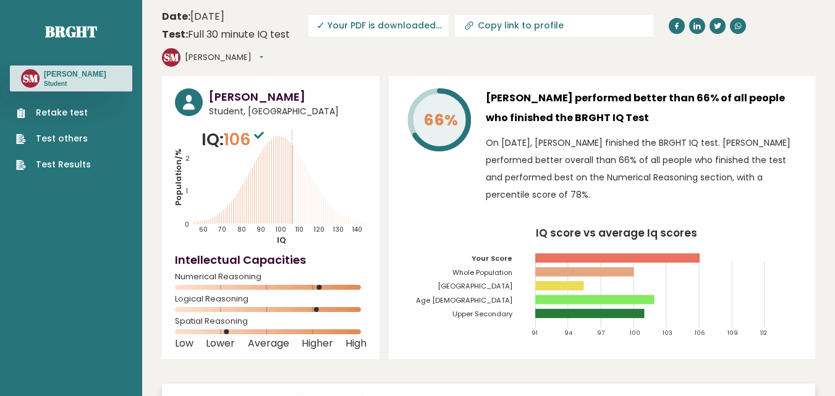
click at [467, 26] on icon at bounding box center [469, 26] width 12 height 12
type input "[URL][DOMAIN_NAME][PERSON_NAME]"
